Goal: Find specific page/section: Find specific page/section

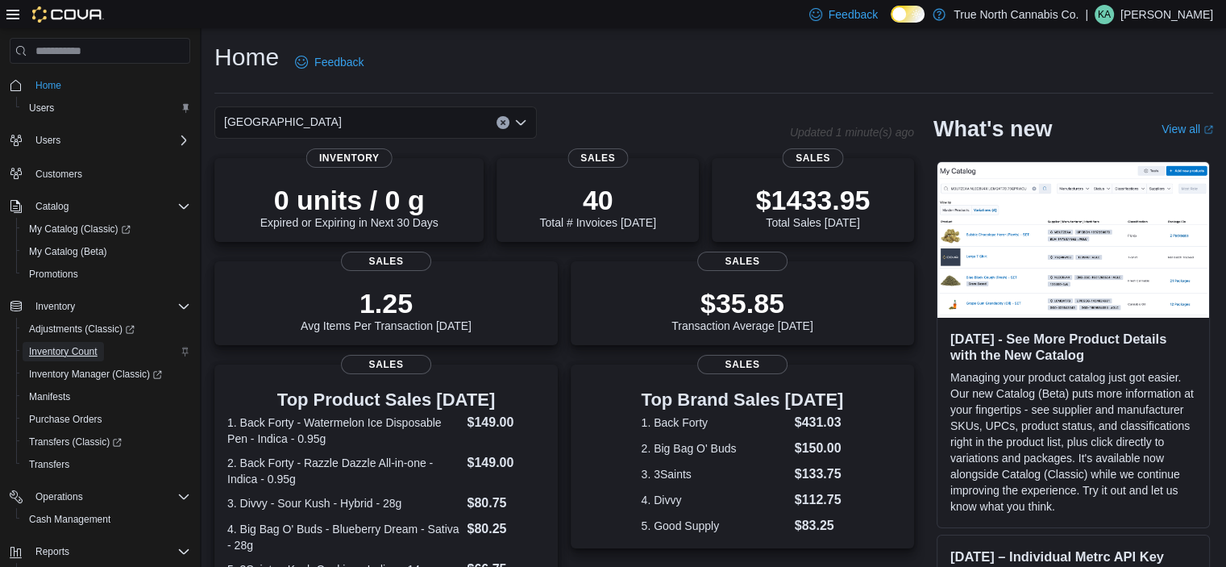
click at [45, 351] on span "Inventory Count" at bounding box center [63, 351] width 69 height 13
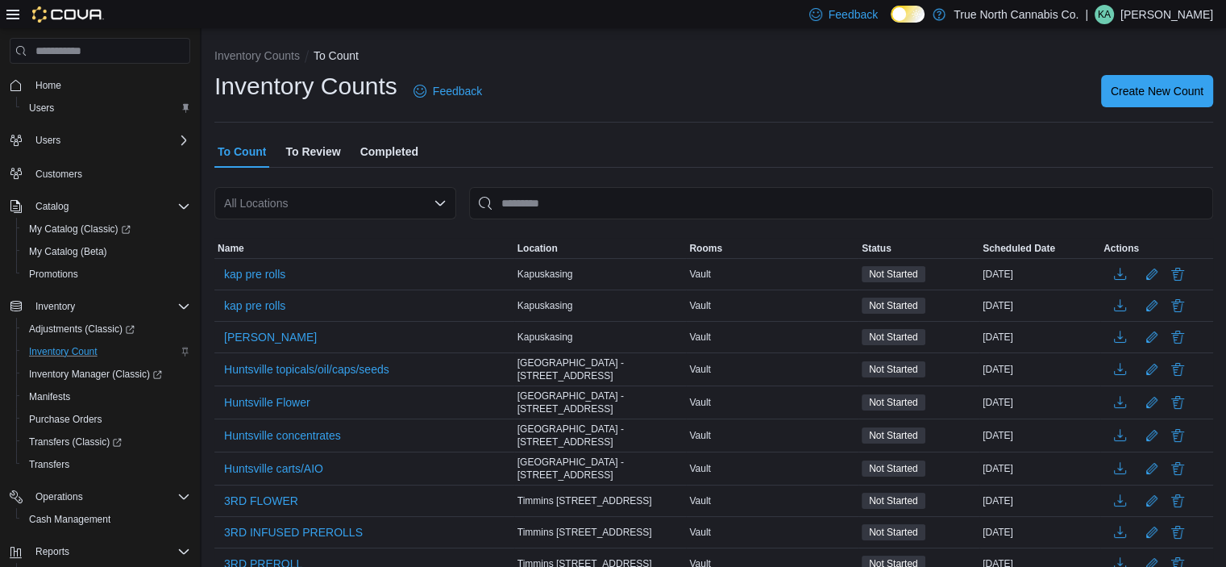
click at [1205, 14] on p "[PERSON_NAME]" at bounding box center [1167, 14] width 93 height 19
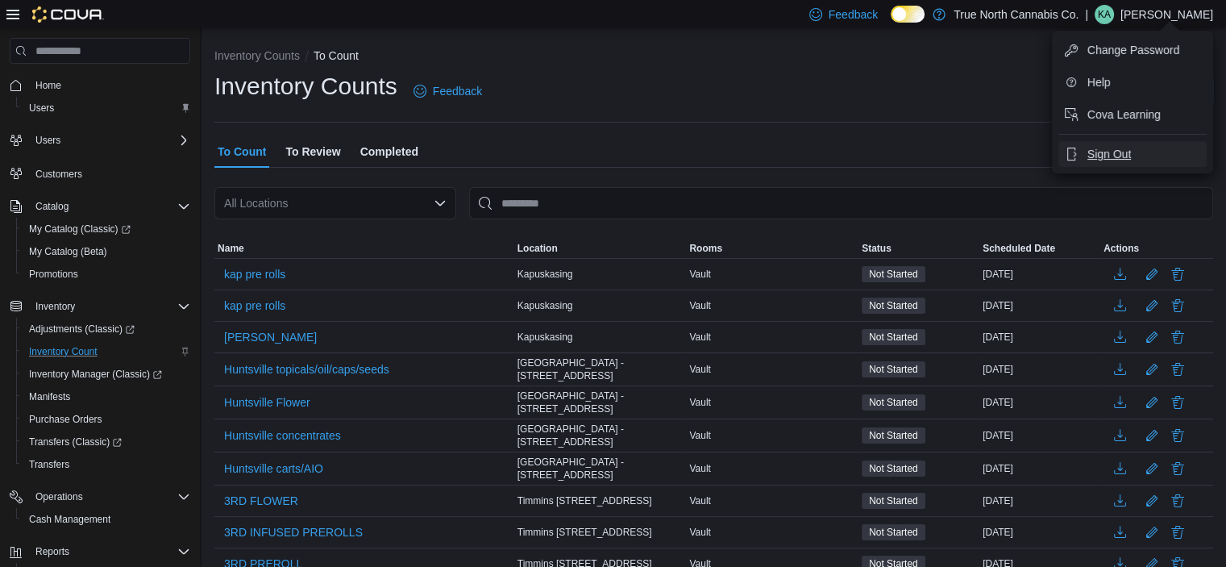
click at [1106, 165] on button "Sign Out" at bounding box center [1133, 154] width 148 height 26
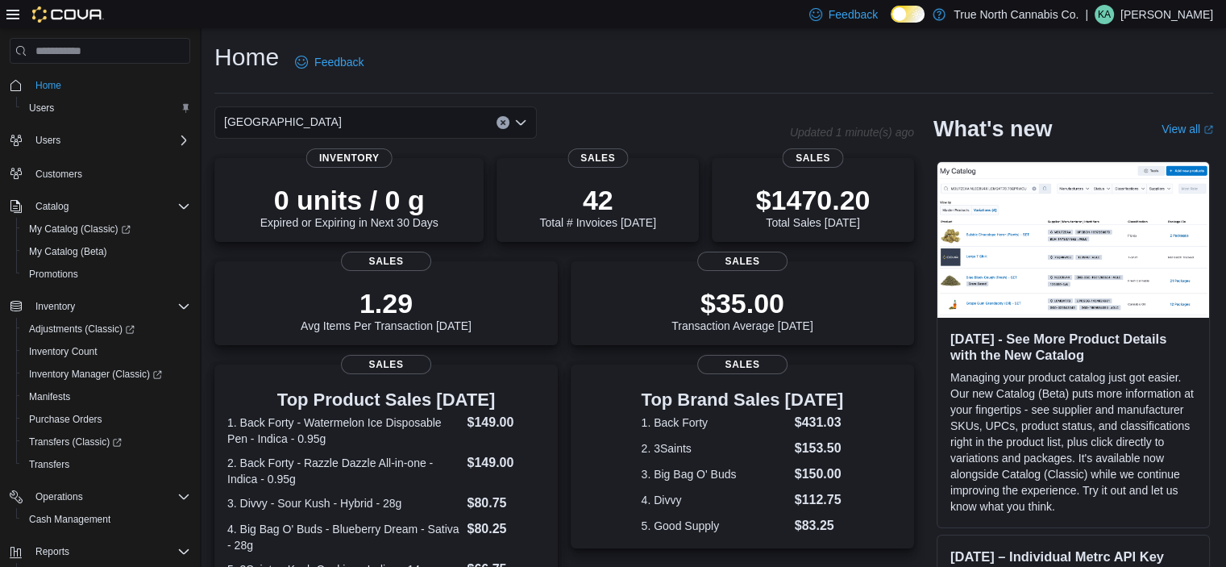
click at [707, 82] on div "Home Feedback" at bounding box center [713, 62] width 999 height 42
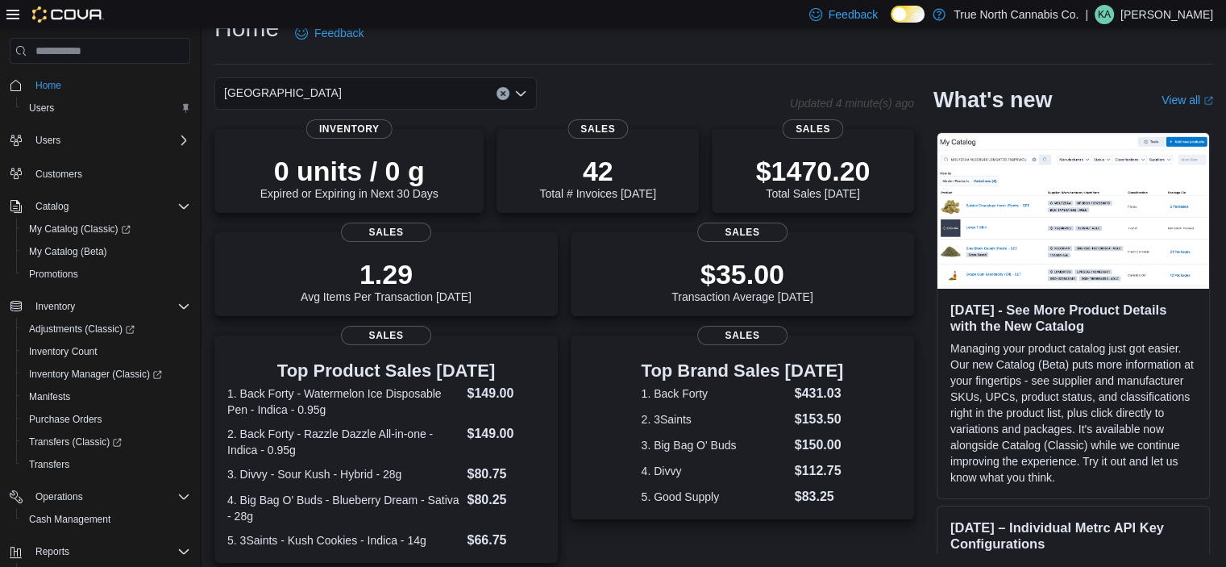
scroll to position [385, 0]
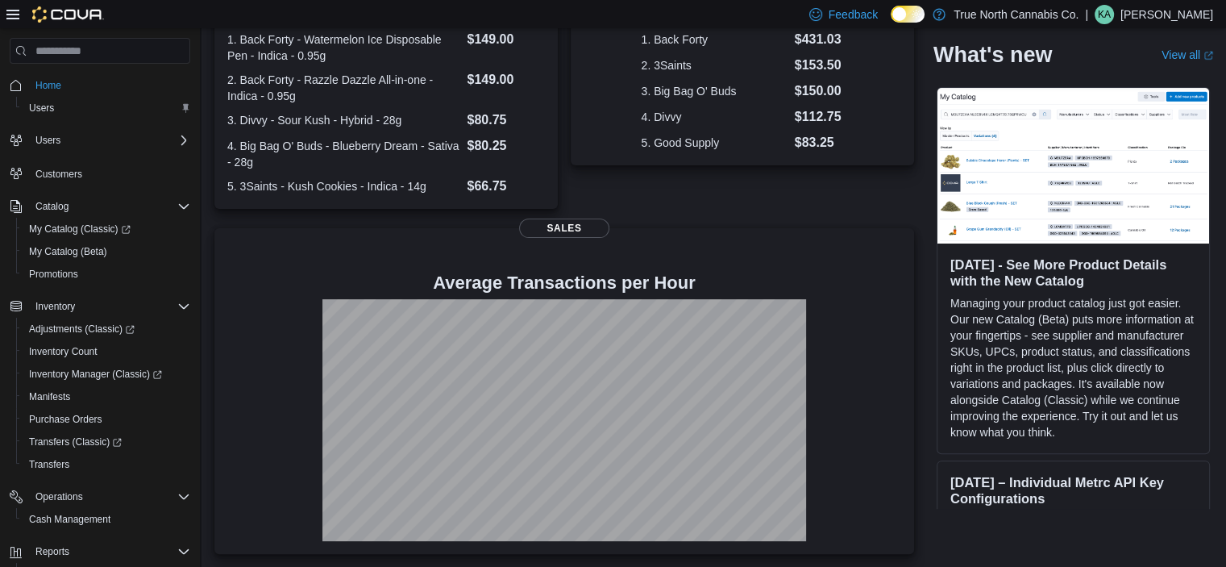
click at [1186, 11] on p "[PERSON_NAME]" at bounding box center [1167, 14] width 93 height 19
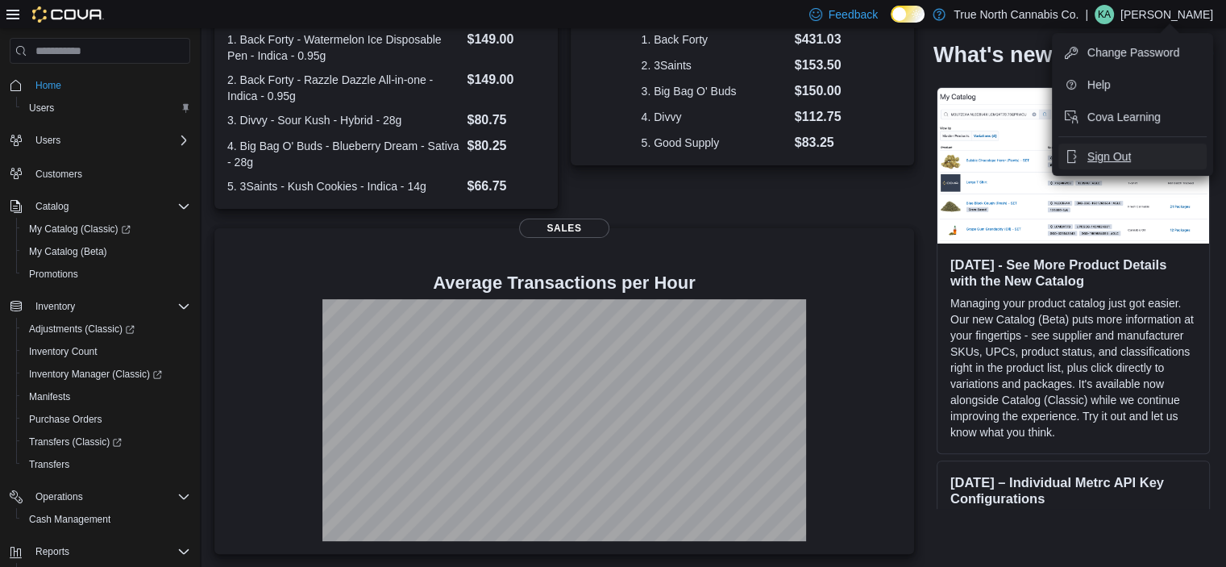
click at [1111, 148] on span "Sign Out" at bounding box center [1110, 156] width 44 height 16
